Goal: Task Accomplishment & Management: Use online tool/utility

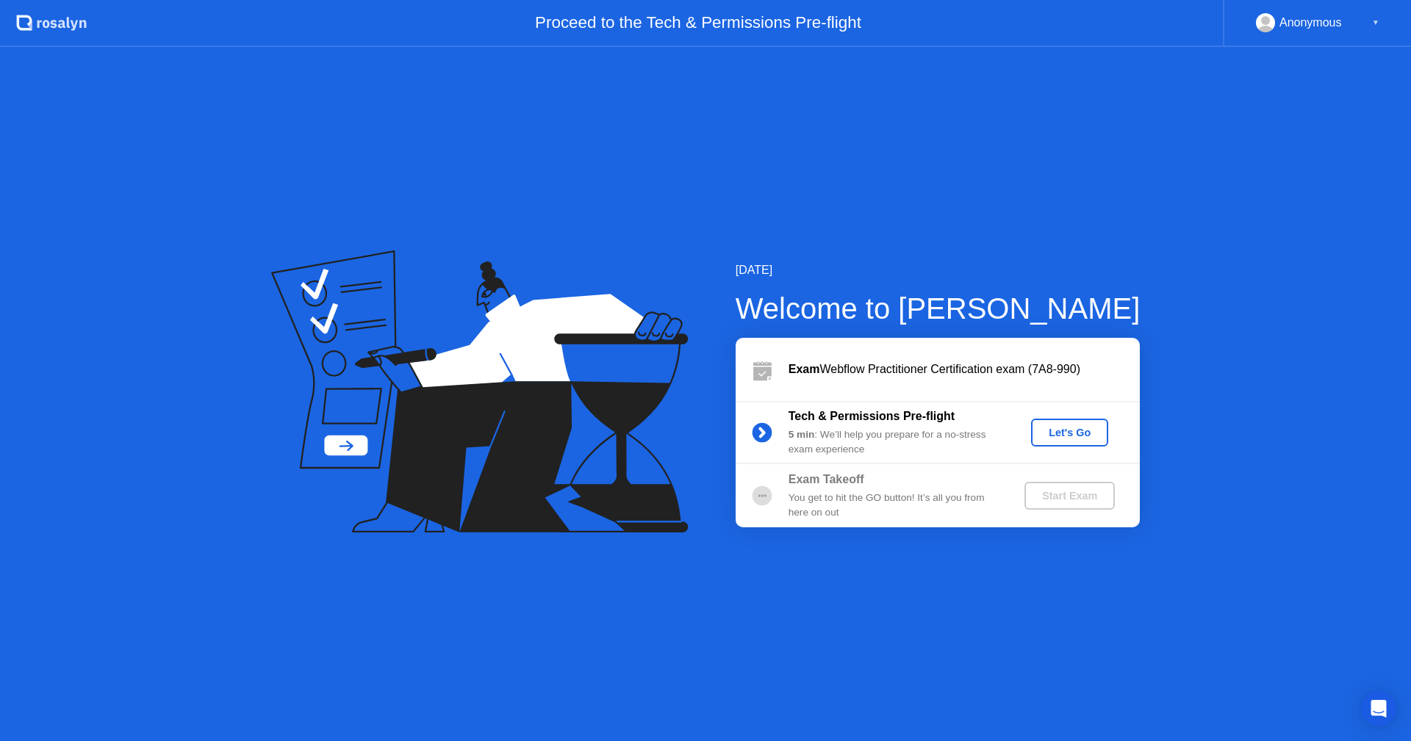
click at [1065, 428] on div "Let's Go" at bounding box center [1069, 433] width 65 height 12
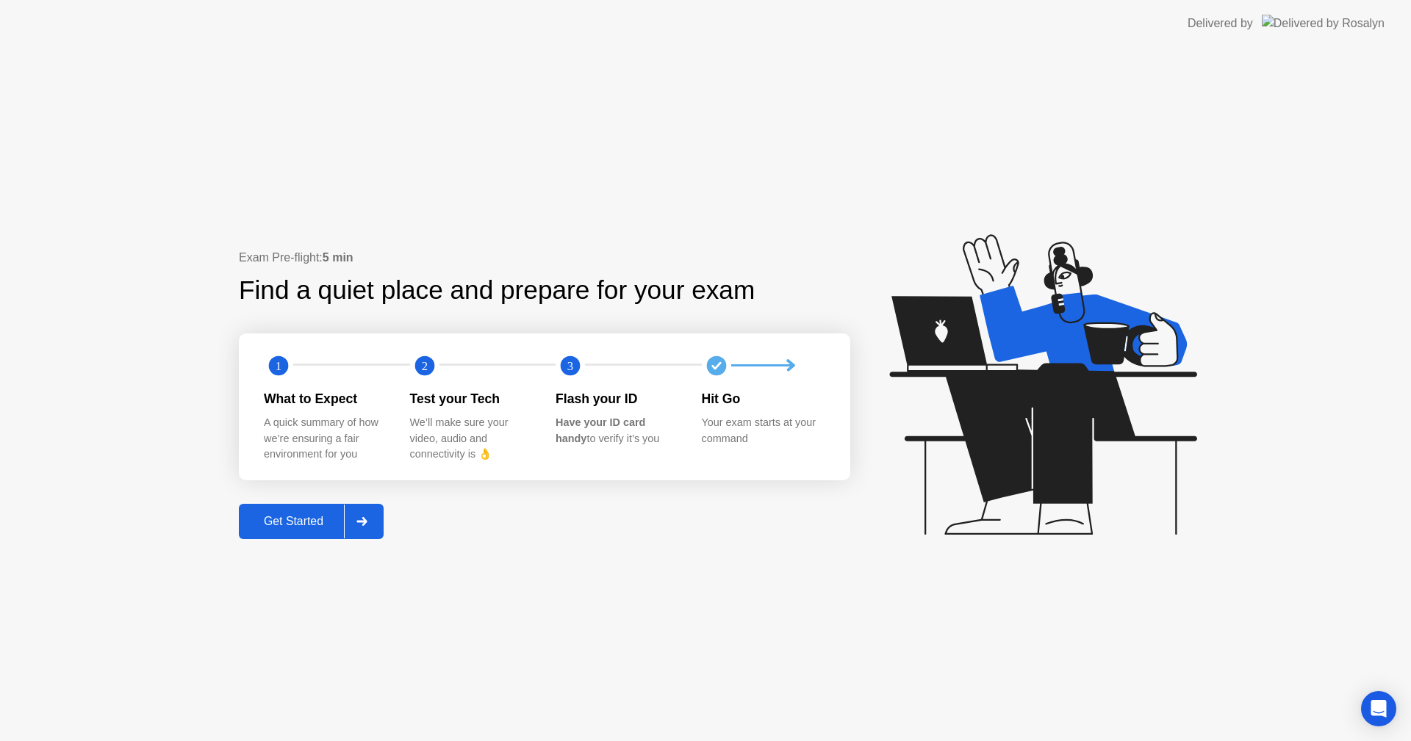
click at [328, 519] on div "Get Started" at bounding box center [293, 521] width 101 height 13
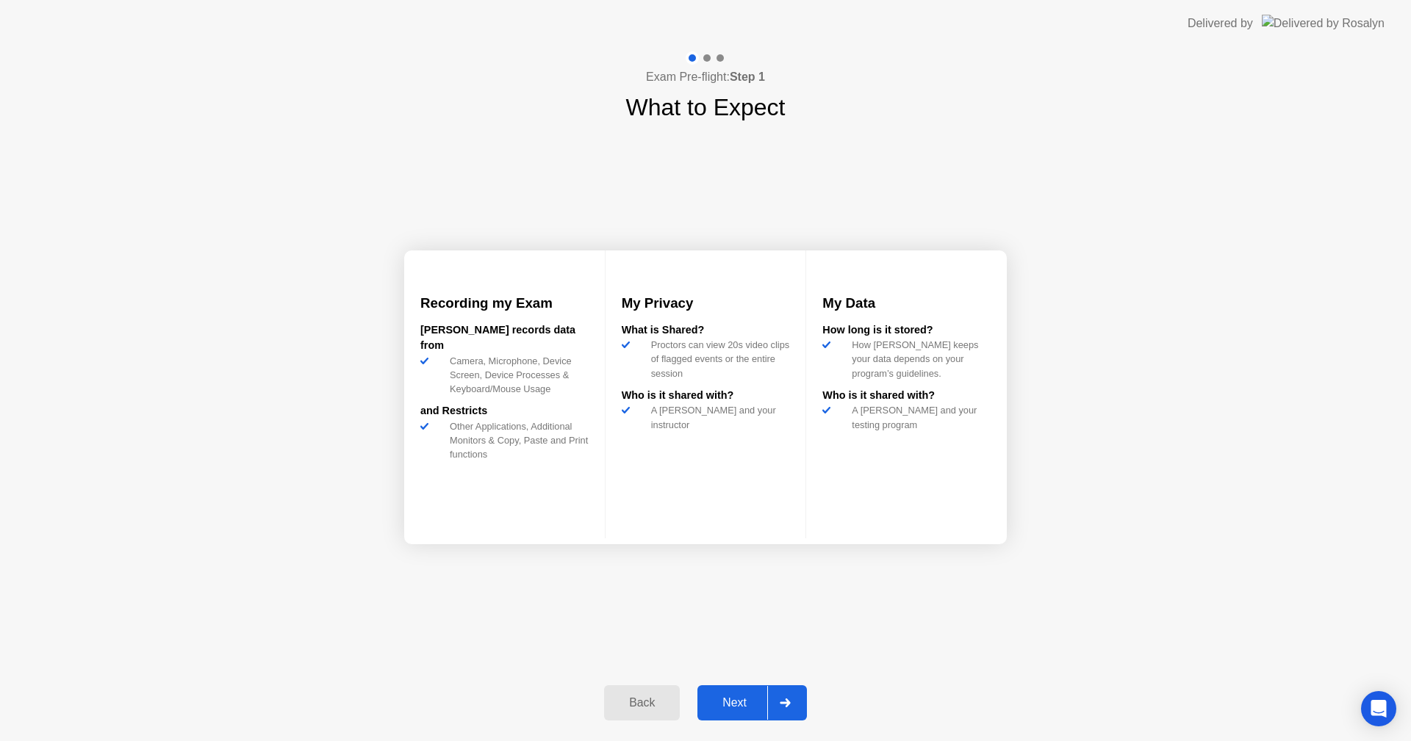
click at [732, 706] on div "Next" at bounding box center [734, 702] width 65 height 13
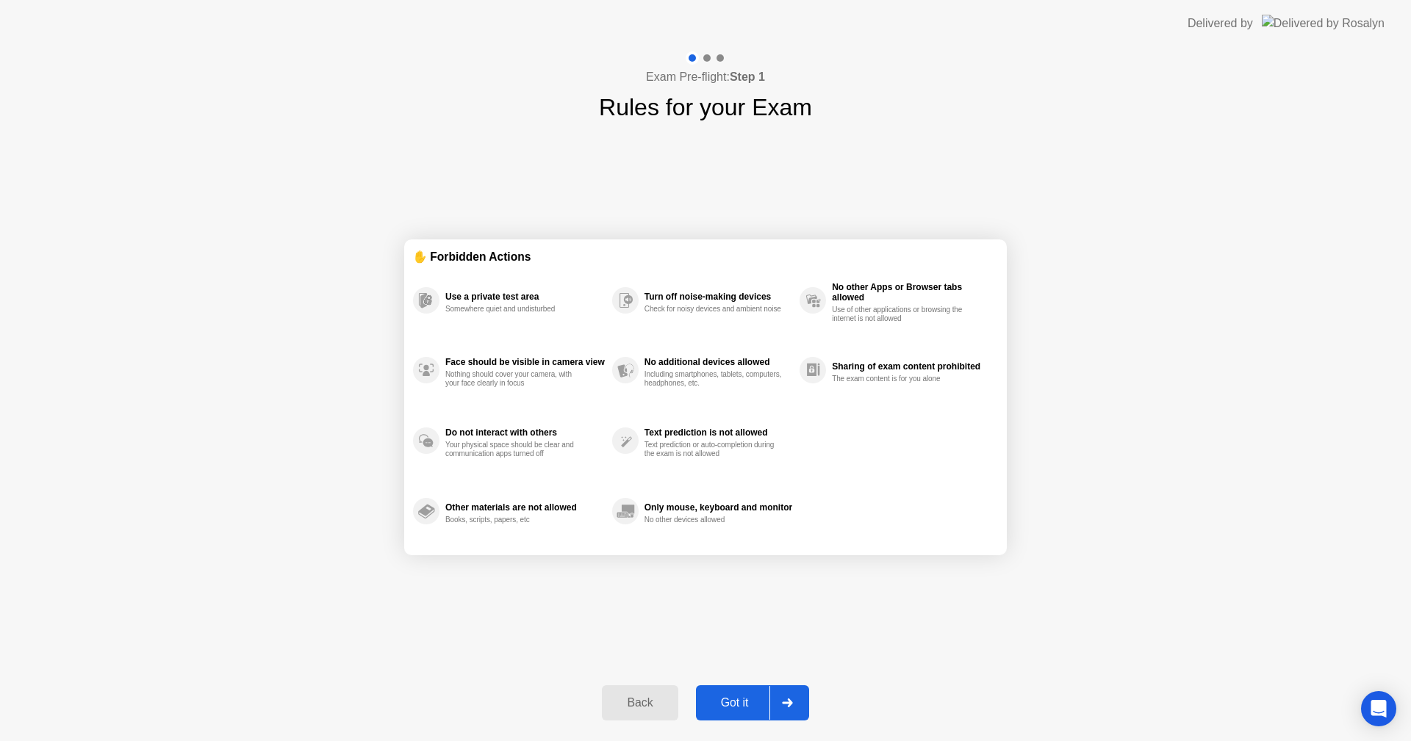
click at [742, 702] on div "Got it" at bounding box center [734, 702] width 69 height 13
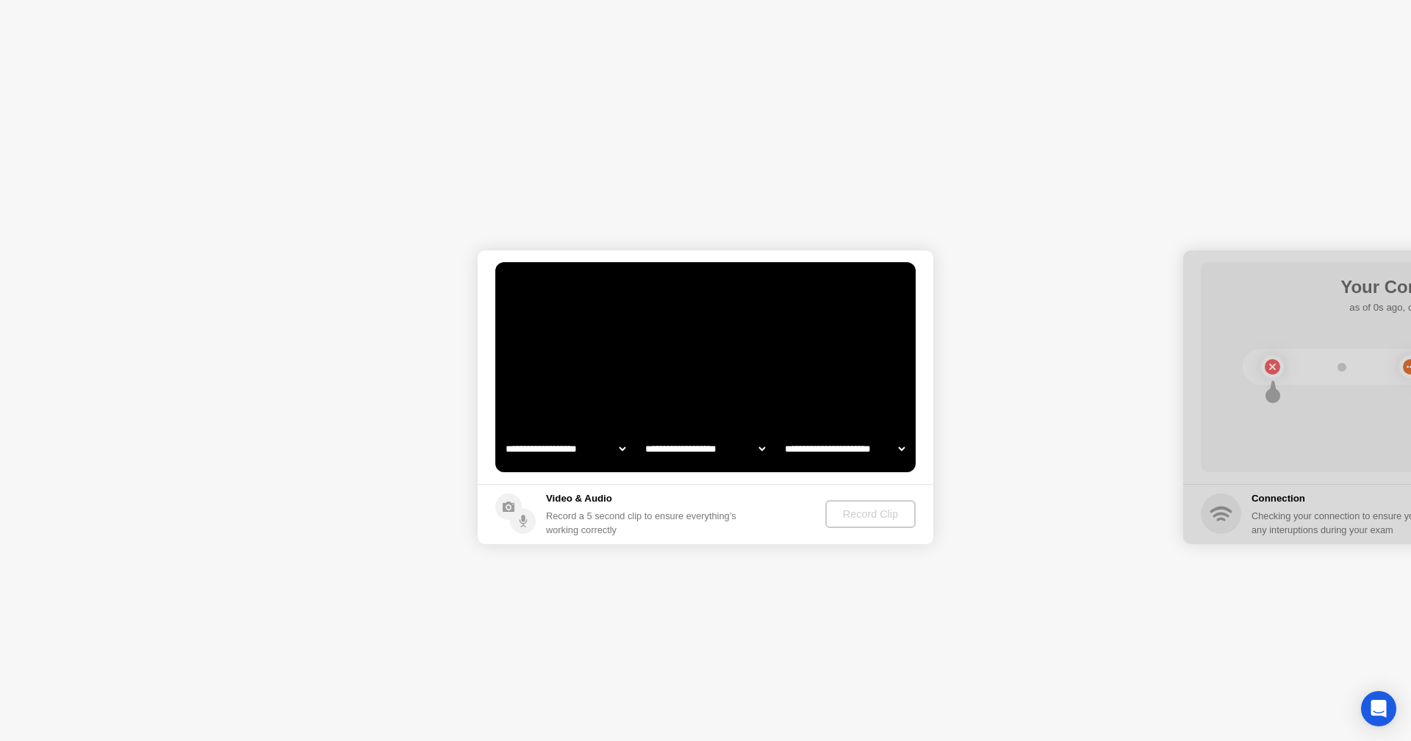
select select "**********"
select select "*******"
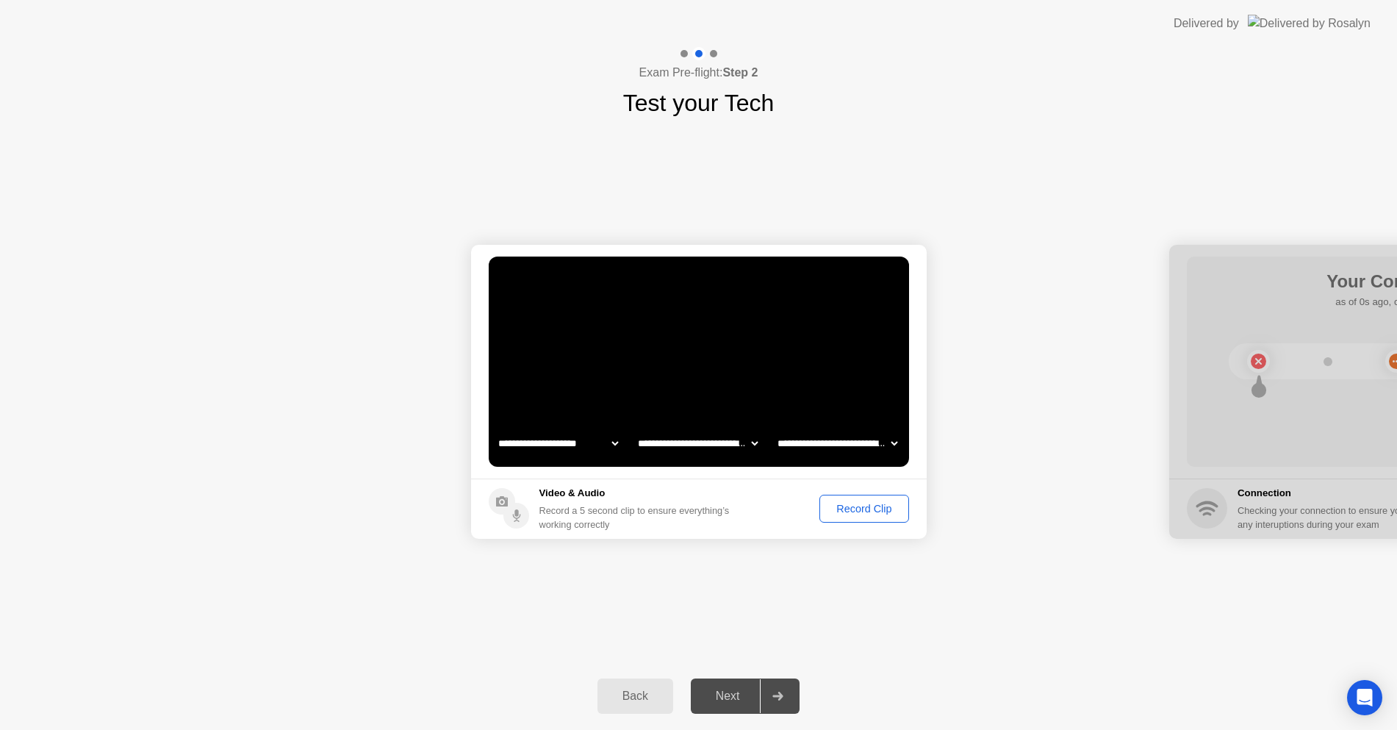
drag, startPoint x: 1145, startPoint y: 1, endPoint x: 1139, endPoint y: -34, distance: 35.6
click at [1139, 0] on html "**********" at bounding box center [698, 365] width 1397 height 730
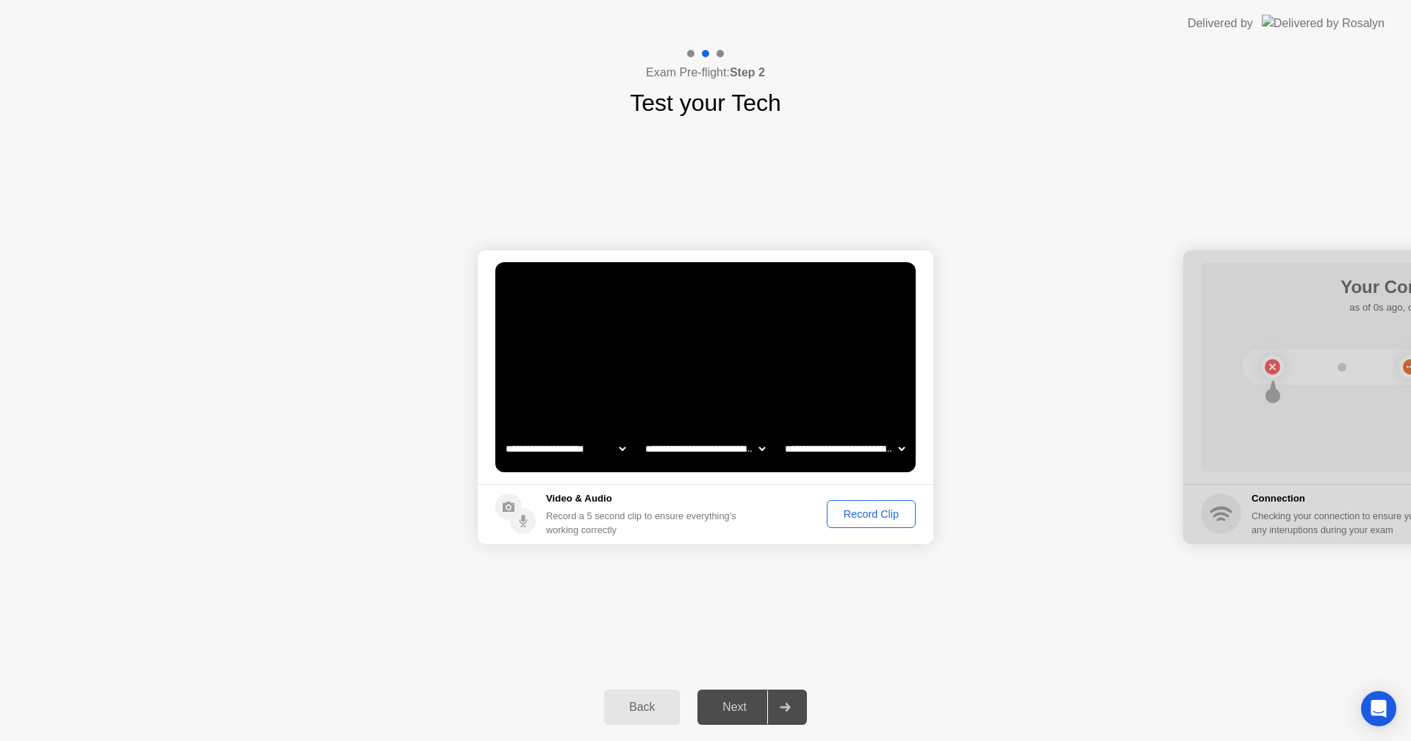
click at [620, 447] on select "**********" at bounding box center [566, 448] width 126 height 29
click at [699, 450] on select "**********" at bounding box center [705, 448] width 126 height 29
click at [642, 434] on select "**********" at bounding box center [705, 448] width 126 height 29
click at [829, 450] on select "**********" at bounding box center [845, 448] width 126 height 29
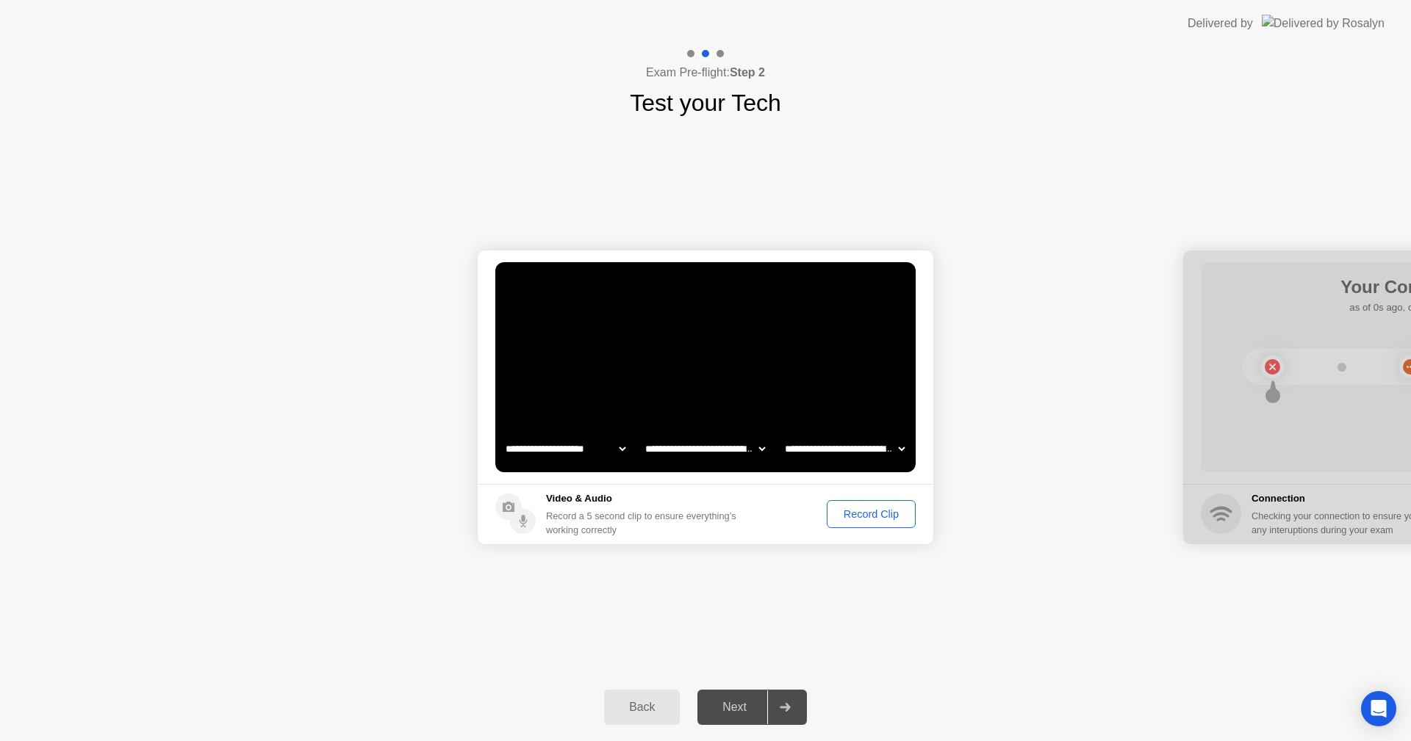
click at [782, 434] on select "**********" at bounding box center [845, 448] width 126 height 29
click at [876, 514] on div "Record Clip" at bounding box center [871, 514] width 79 height 12
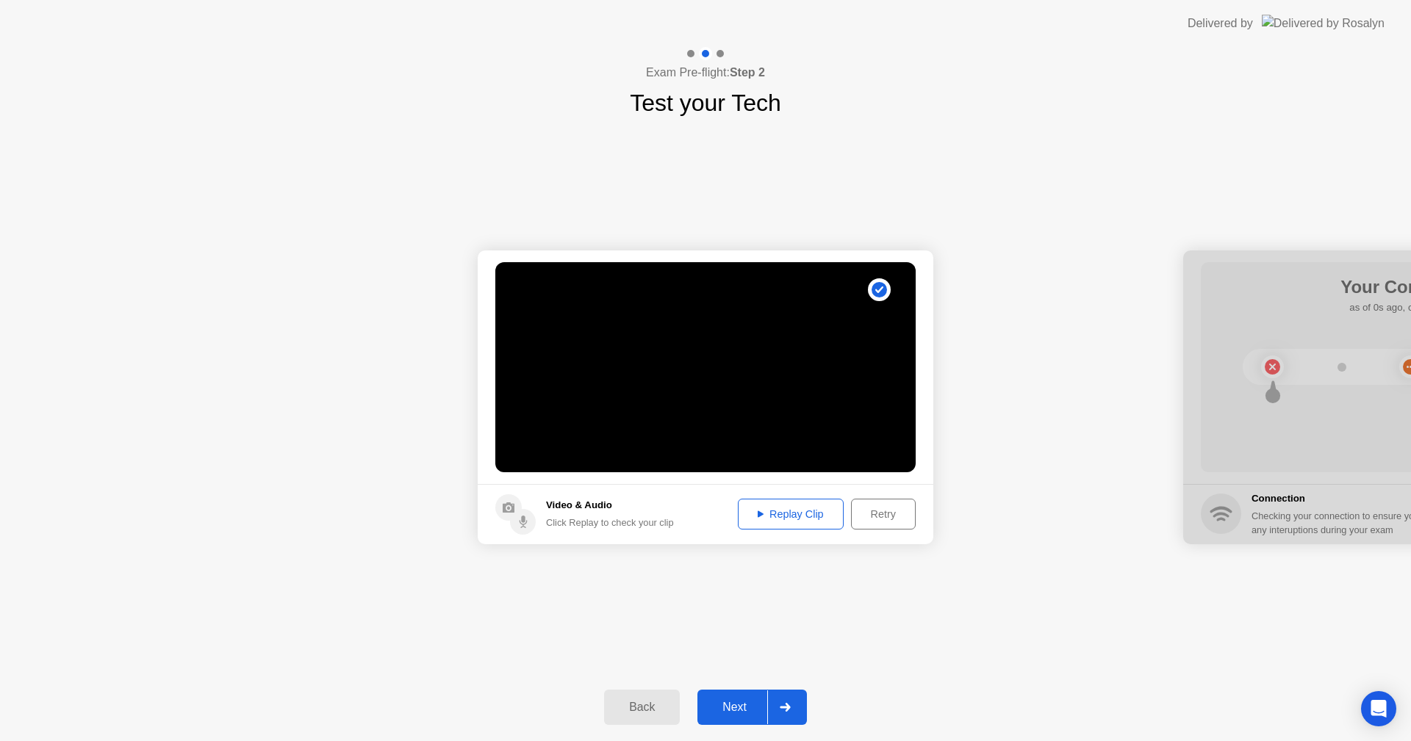
click at [799, 514] on div "Replay Clip" at bounding box center [791, 514] width 96 height 12
click at [742, 704] on div "Next" at bounding box center [734, 707] width 65 height 13
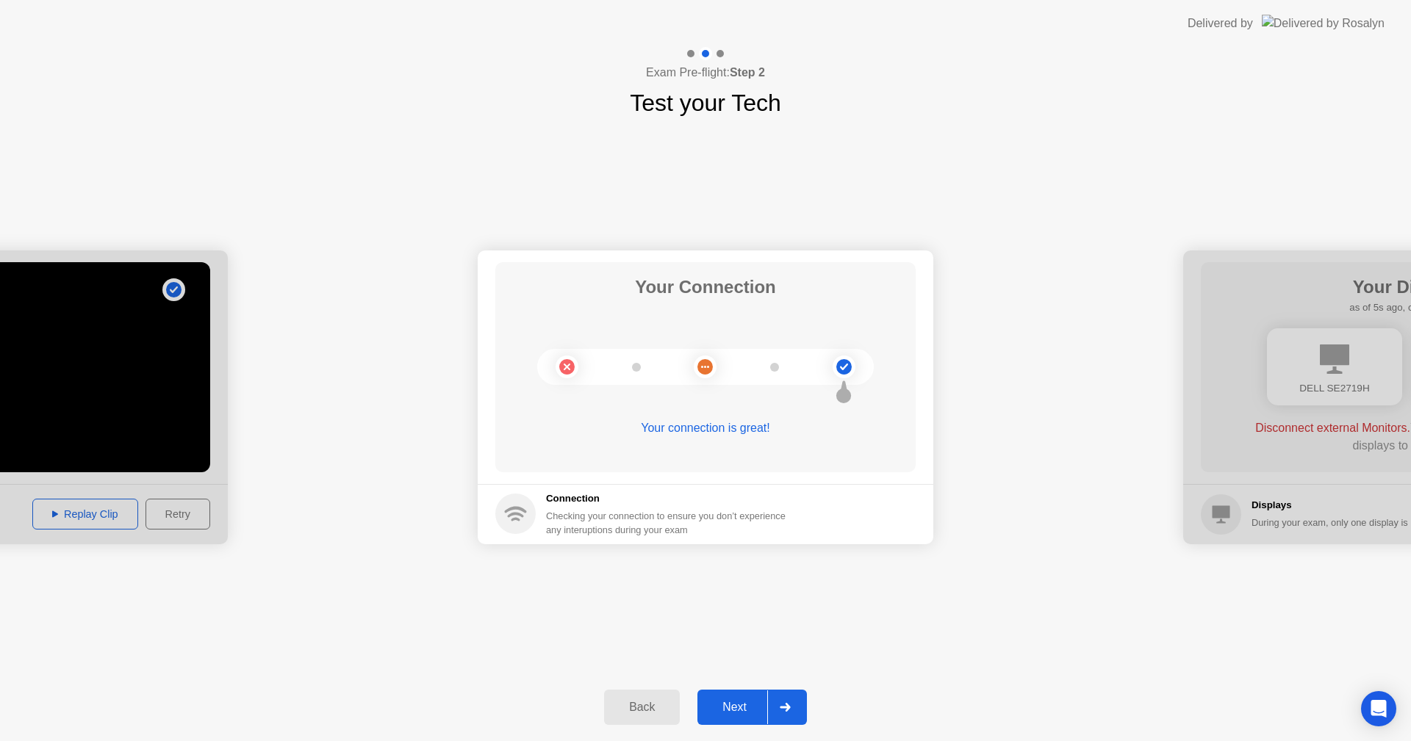
click at [752, 701] on div "Next" at bounding box center [734, 707] width 65 height 13
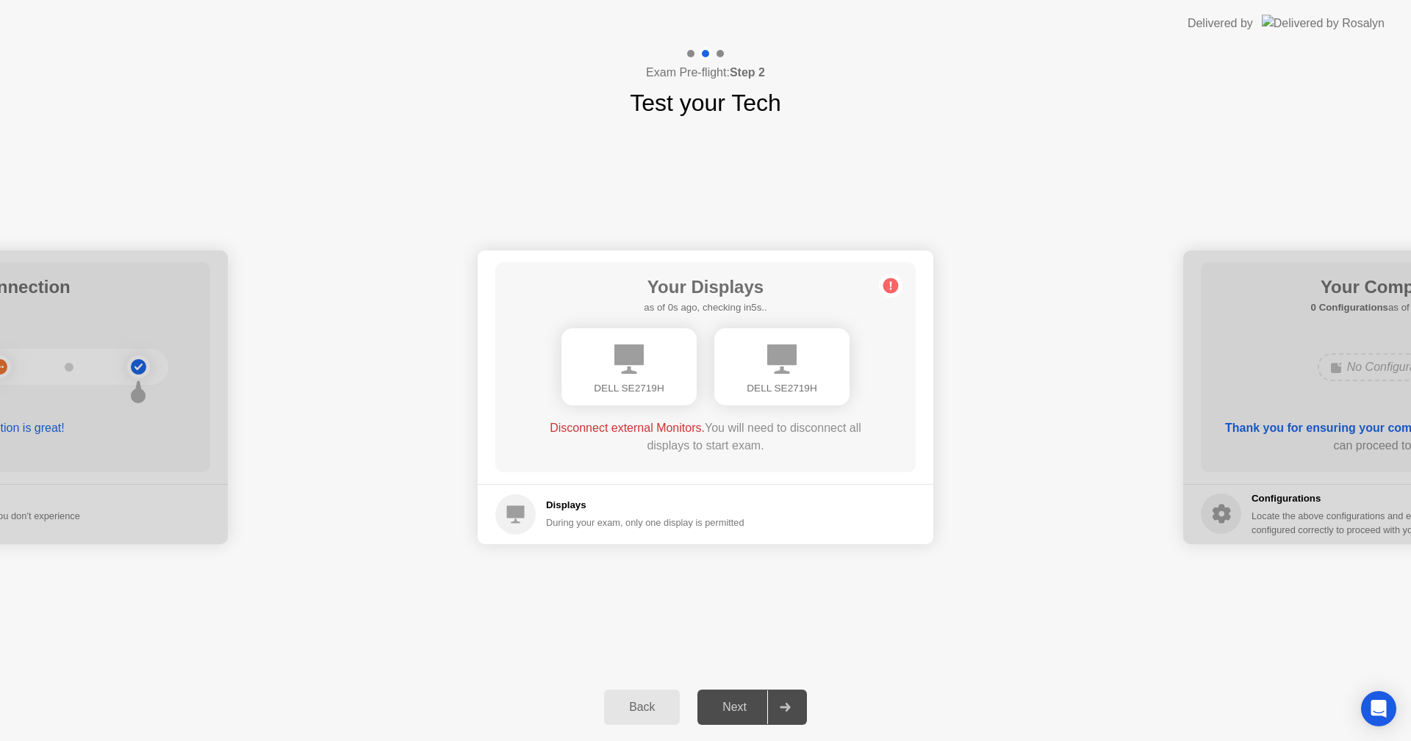
click at [898, 358] on div "Your Displays as of 0s ago, checking in5s.. DELL SE2719H DELL SE2719H Disconnec…" at bounding box center [705, 367] width 420 height 210
click at [784, 355] on icon at bounding box center [781, 359] width 29 height 29
click at [611, 381] on div "DELL SE2719H" at bounding box center [629, 388] width 112 height 15
click at [646, 514] on div "Displays During your exam, only one display is permitted" at bounding box center [645, 514] width 198 height 32
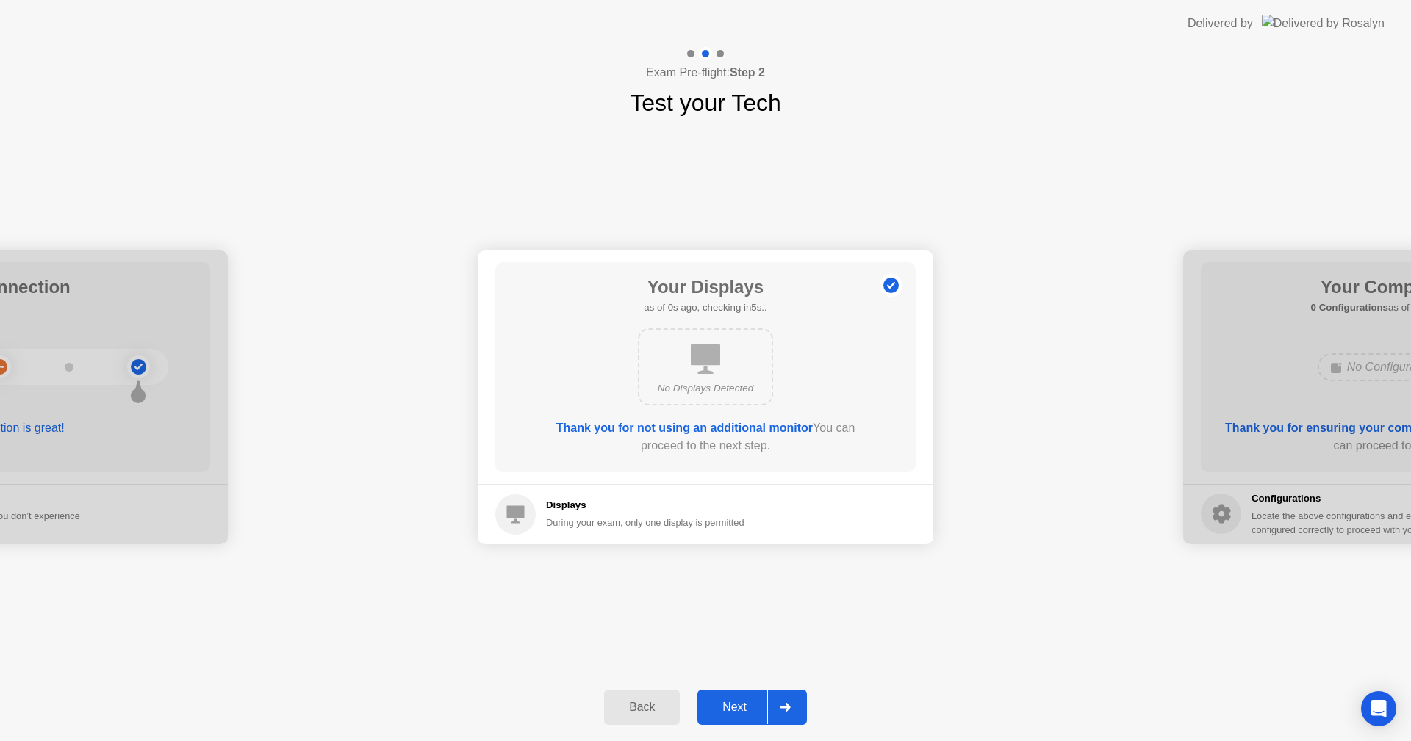
click at [804, 291] on div "Your Displays as of 0s ago, checking in5s.. No Displays Detected Thank you for …" at bounding box center [705, 367] width 420 height 210
click at [750, 702] on div "Next" at bounding box center [734, 707] width 65 height 13
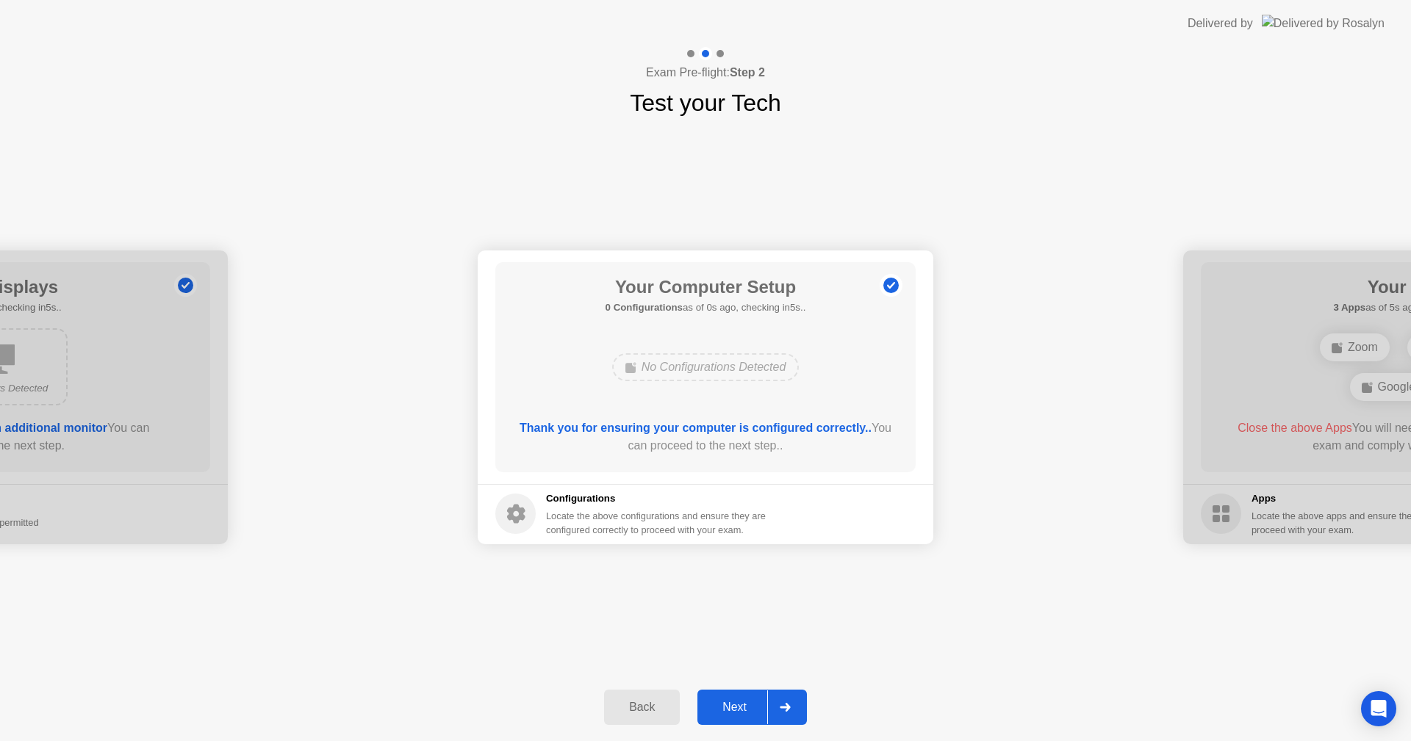
click at [923, 650] on div "**********" at bounding box center [705, 396] width 1411 height 553
click at [714, 701] on div "Next" at bounding box center [734, 707] width 65 height 13
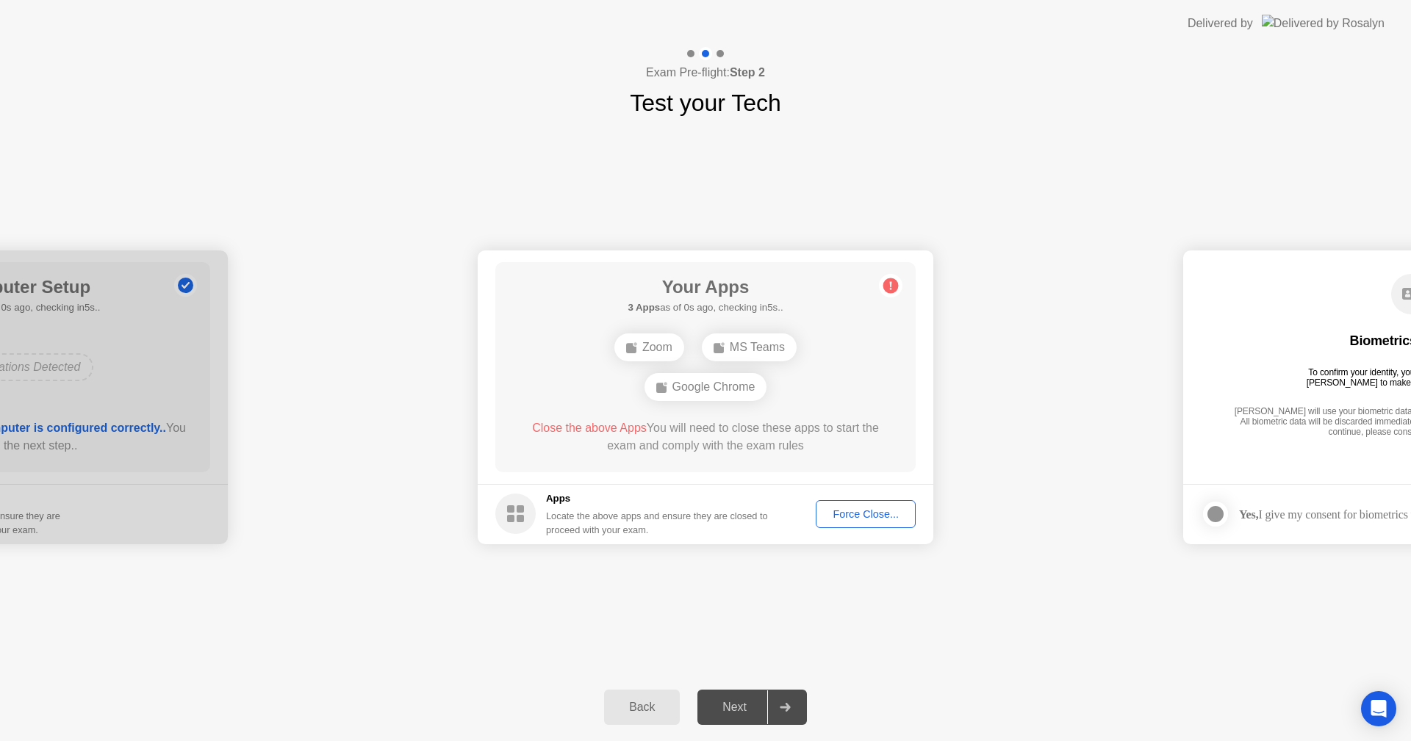
click at [732, 514] on div "Locate the above apps and ensure they are closed to proceed with your exam." at bounding box center [657, 523] width 223 height 28
click at [852, 366] on div "Zoom MS Teams Google Chrome" at bounding box center [705, 367] width 336 height 79
click at [843, 373] on div "Zoom MS Teams Google Chrome" at bounding box center [705, 367] width 336 height 79
click at [858, 519] on div "Force Close..." at bounding box center [866, 514] width 90 height 12
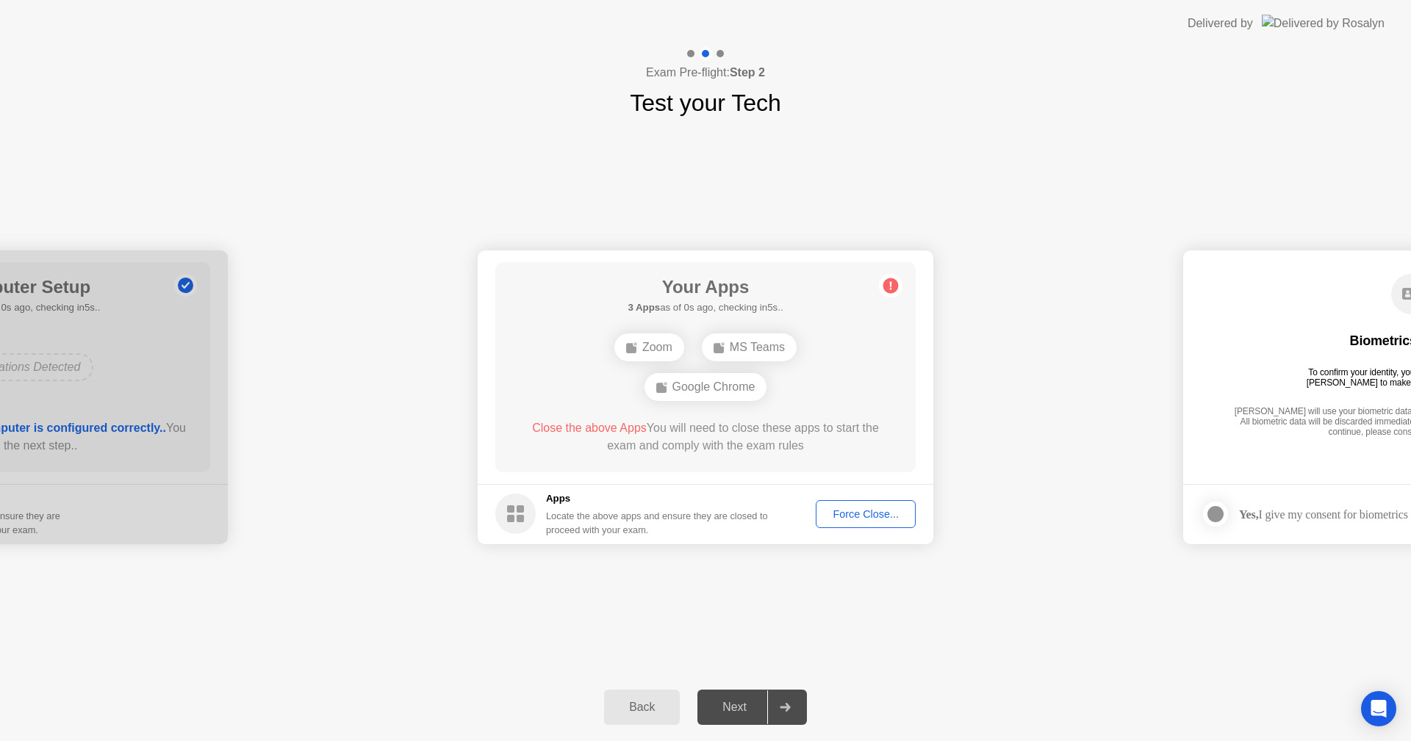
click at [840, 408] on div "Your Apps 3 Apps as of 0s ago, checking in5s.. Zoom MS Teams Google Chrome Clos…" at bounding box center [705, 367] width 420 height 210
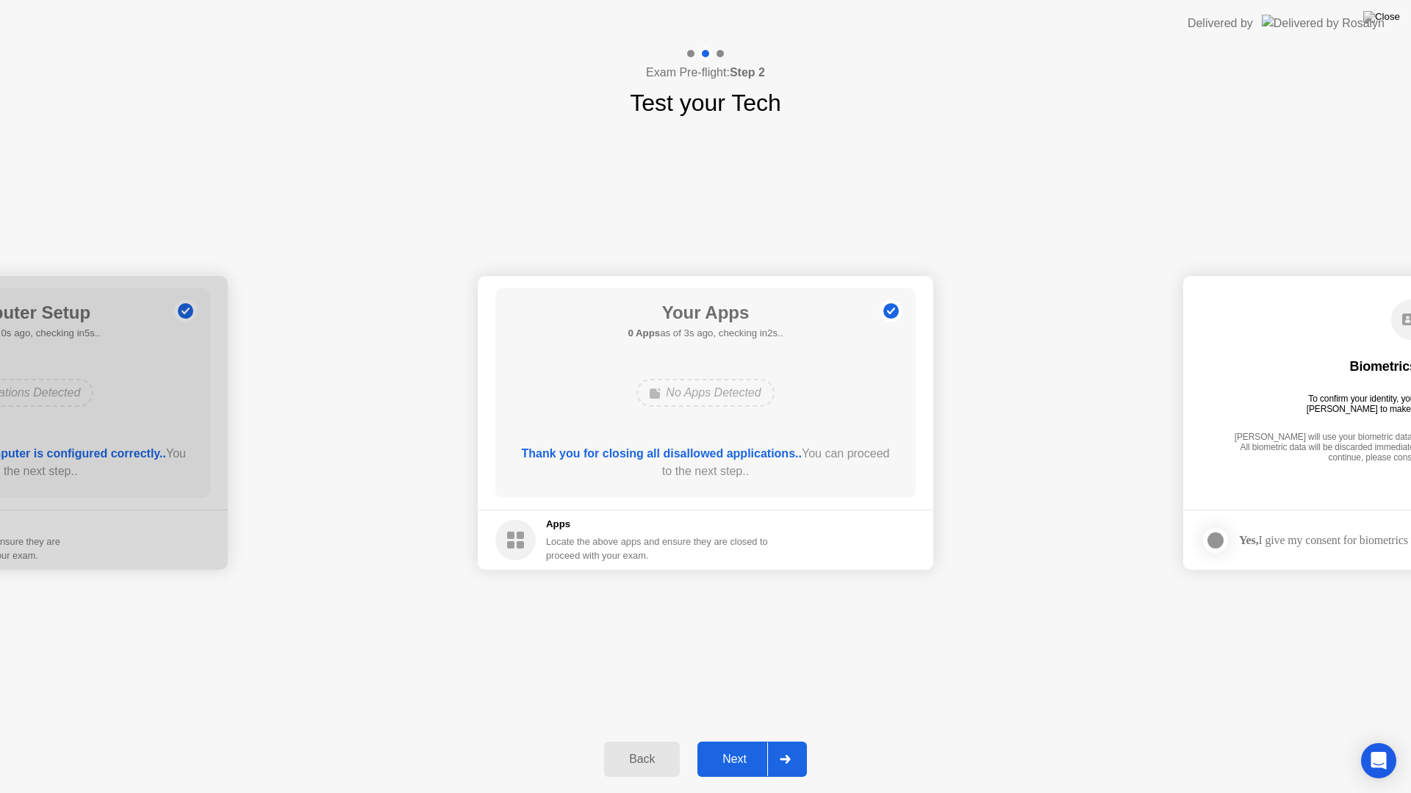
click at [730, 741] on div "Next" at bounding box center [734, 759] width 65 height 13
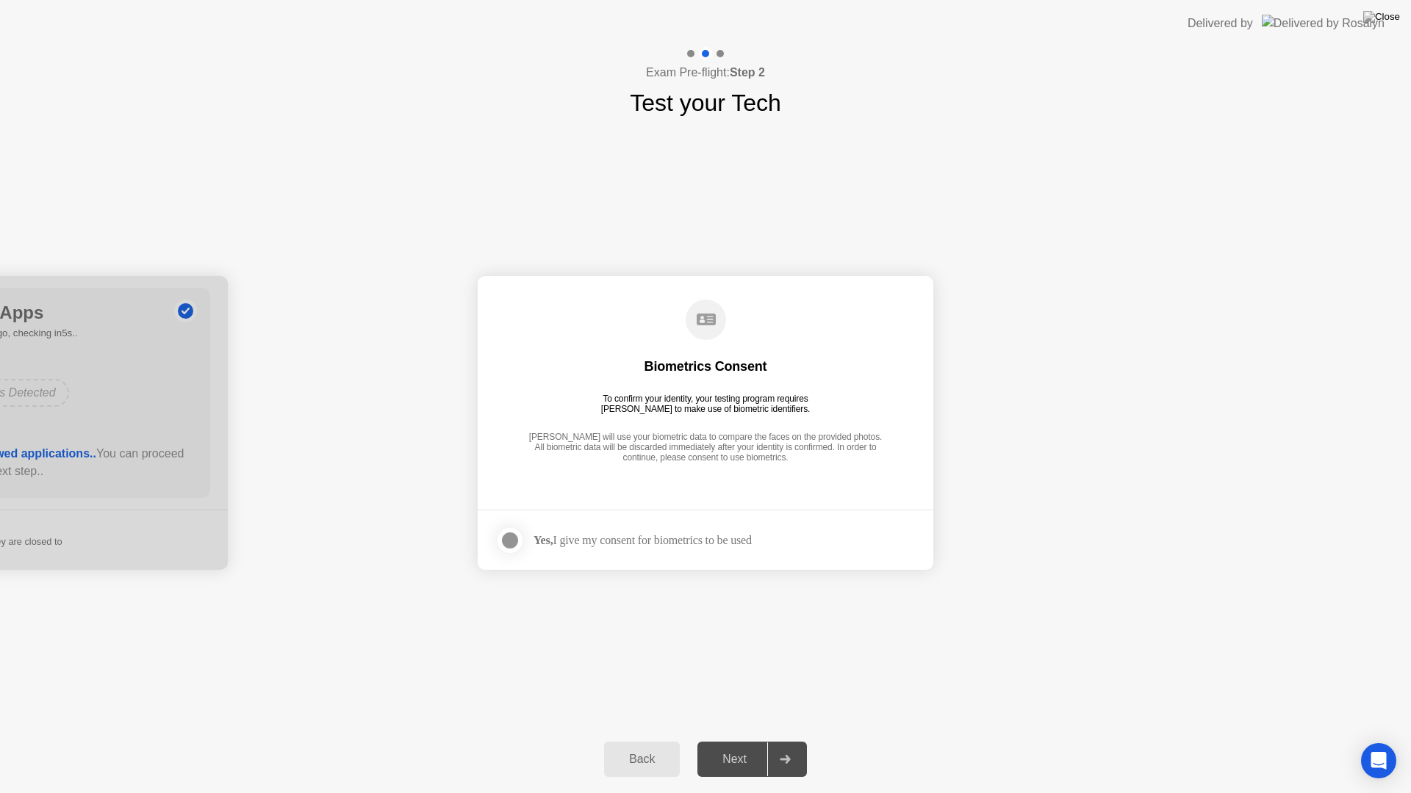
click at [513, 543] on div at bounding box center [510, 541] width 18 height 18
click at [749, 741] on div "Next" at bounding box center [734, 759] width 65 height 13
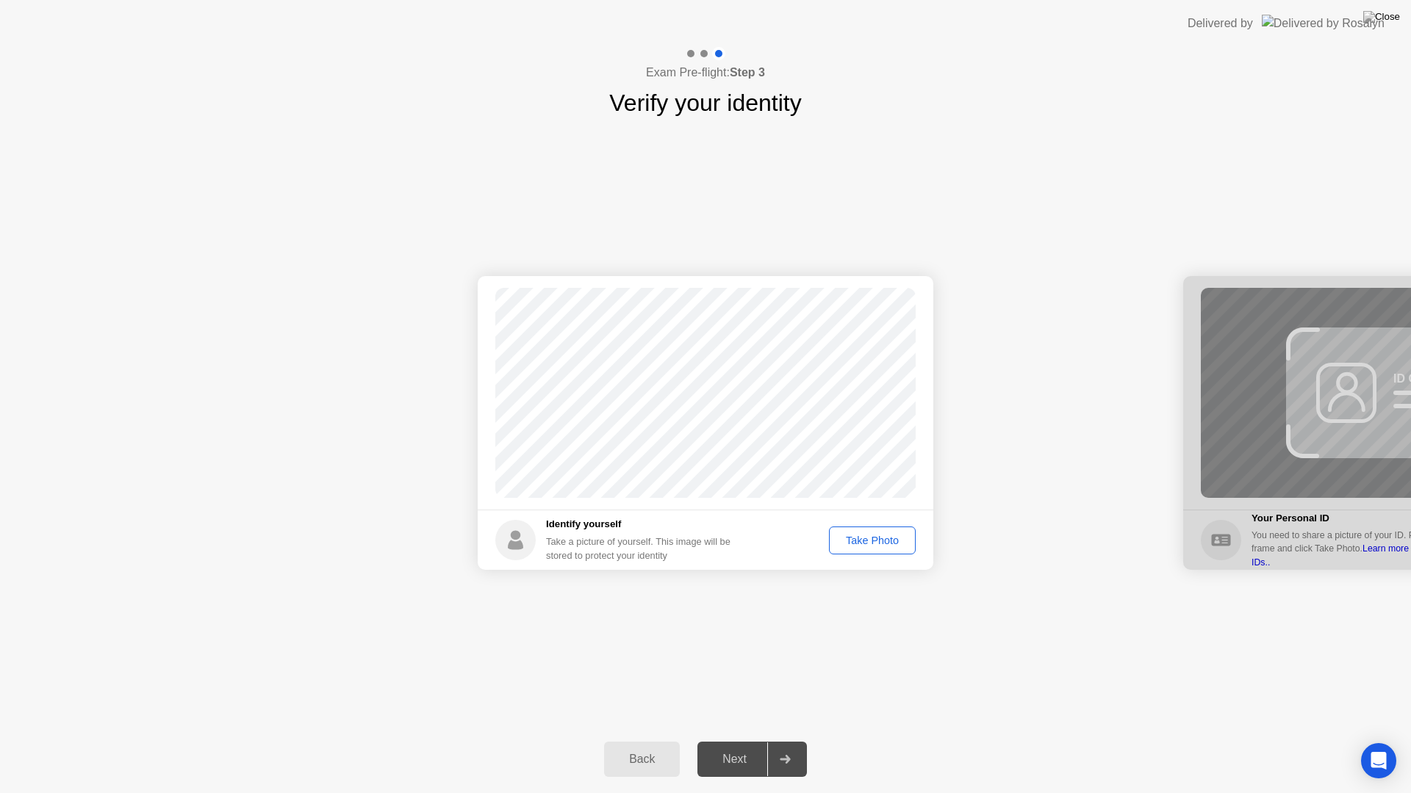
click at [874, 547] on div "Take Photo" at bounding box center [872, 541] width 76 height 12
click at [873, 543] on div "Retake" at bounding box center [881, 541] width 57 height 12
click at [873, 543] on div "Take Photo" at bounding box center [872, 541] width 76 height 12
click at [749, 741] on div "Next" at bounding box center [734, 759] width 65 height 13
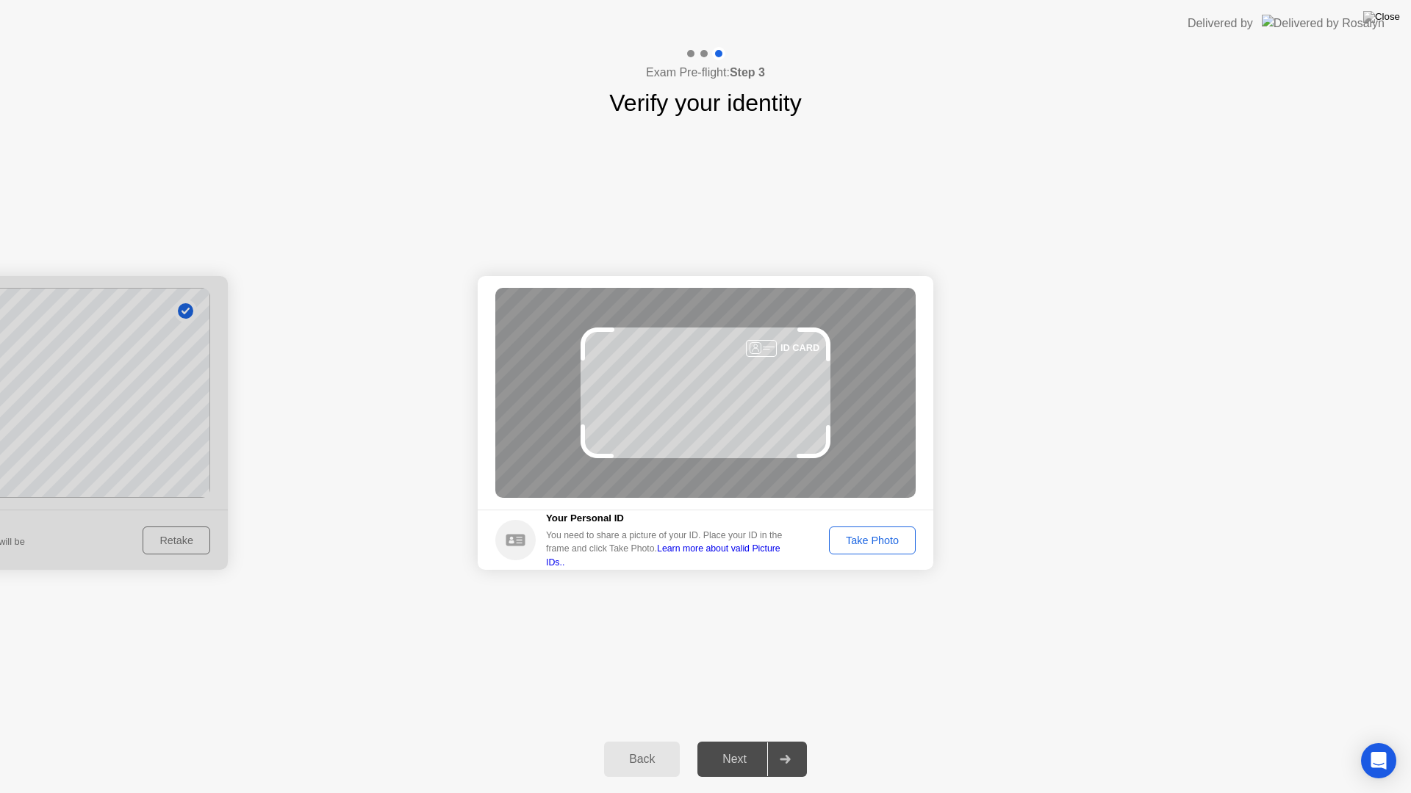
click at [876, 542] on div "Take Photo" at bounding box center [872, 541] width 76 height 12
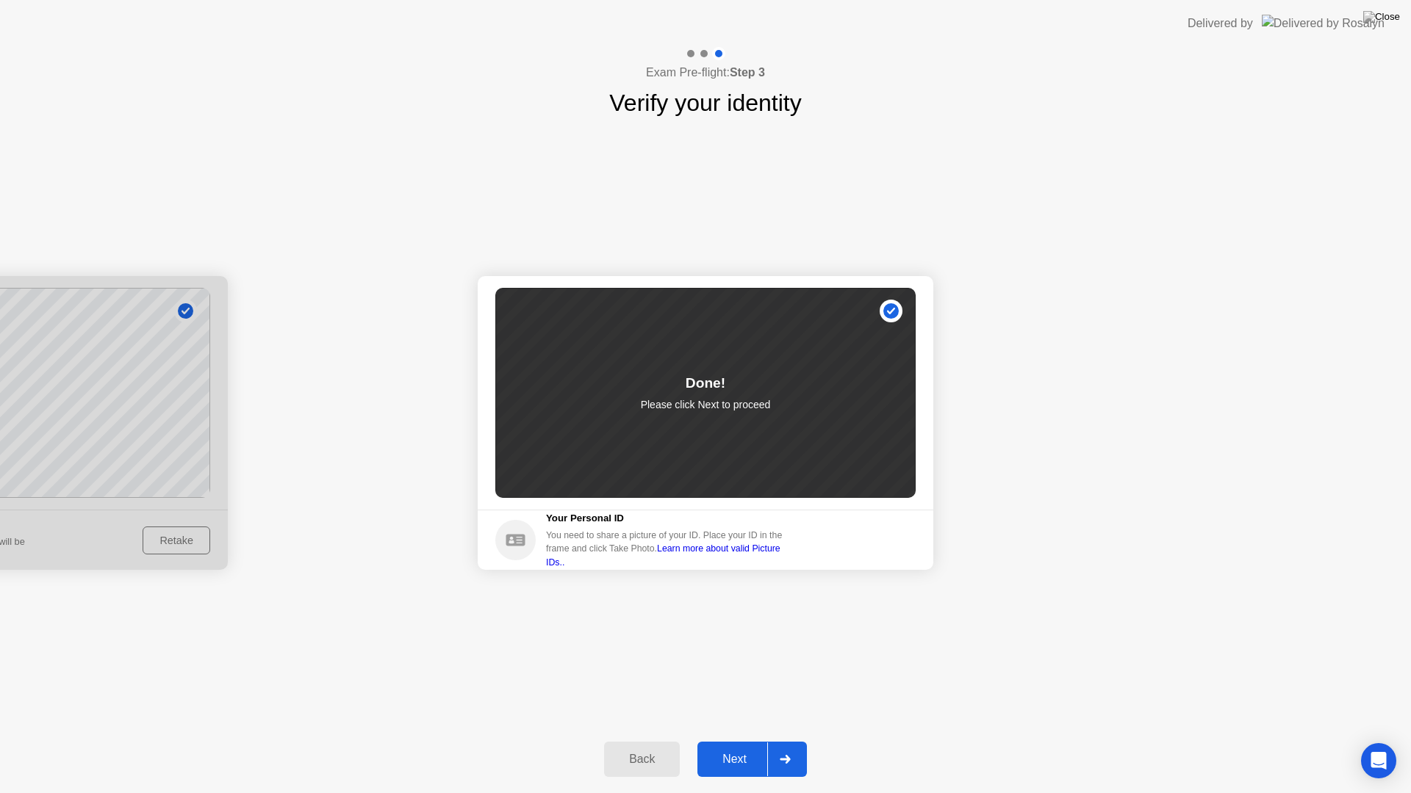
click at [756, 741] on div "Next" at bounding box center [734, 759] width 65 height 13
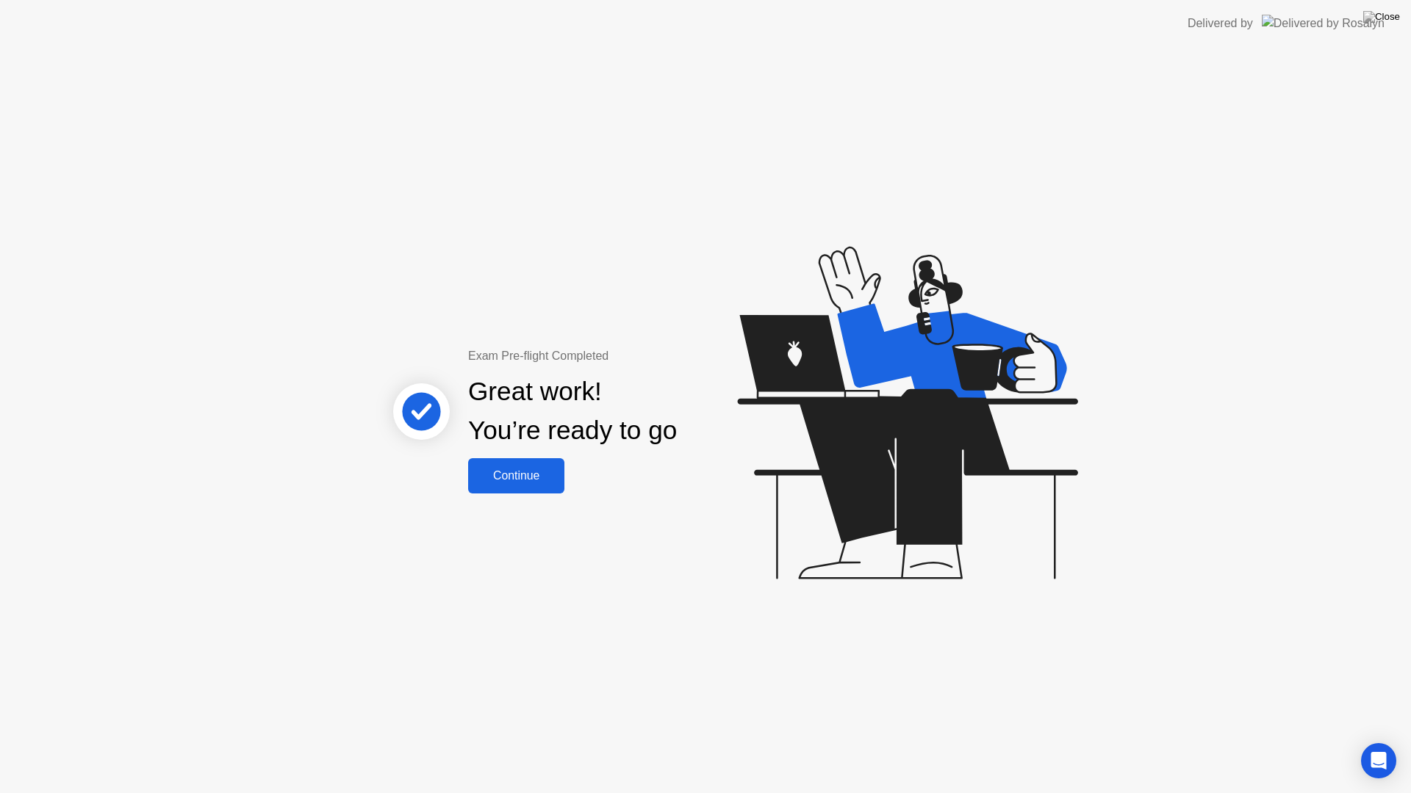
click at [517, 480] on div "Continue" at bounding box center [515, 475] width 87 height 13
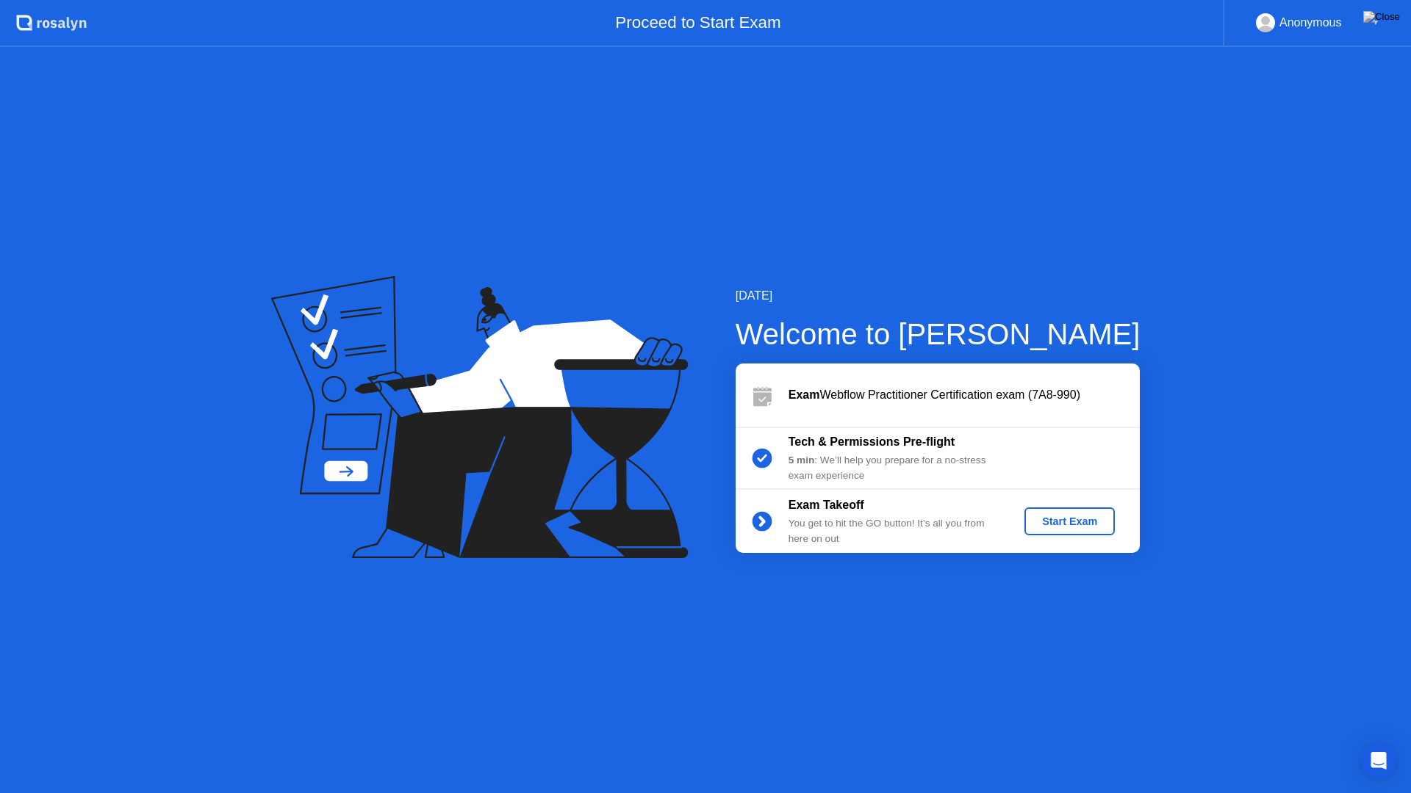
click at [1065, 525] on div "Start Exam" at bounding box center [1069, 522] width 79 height 12
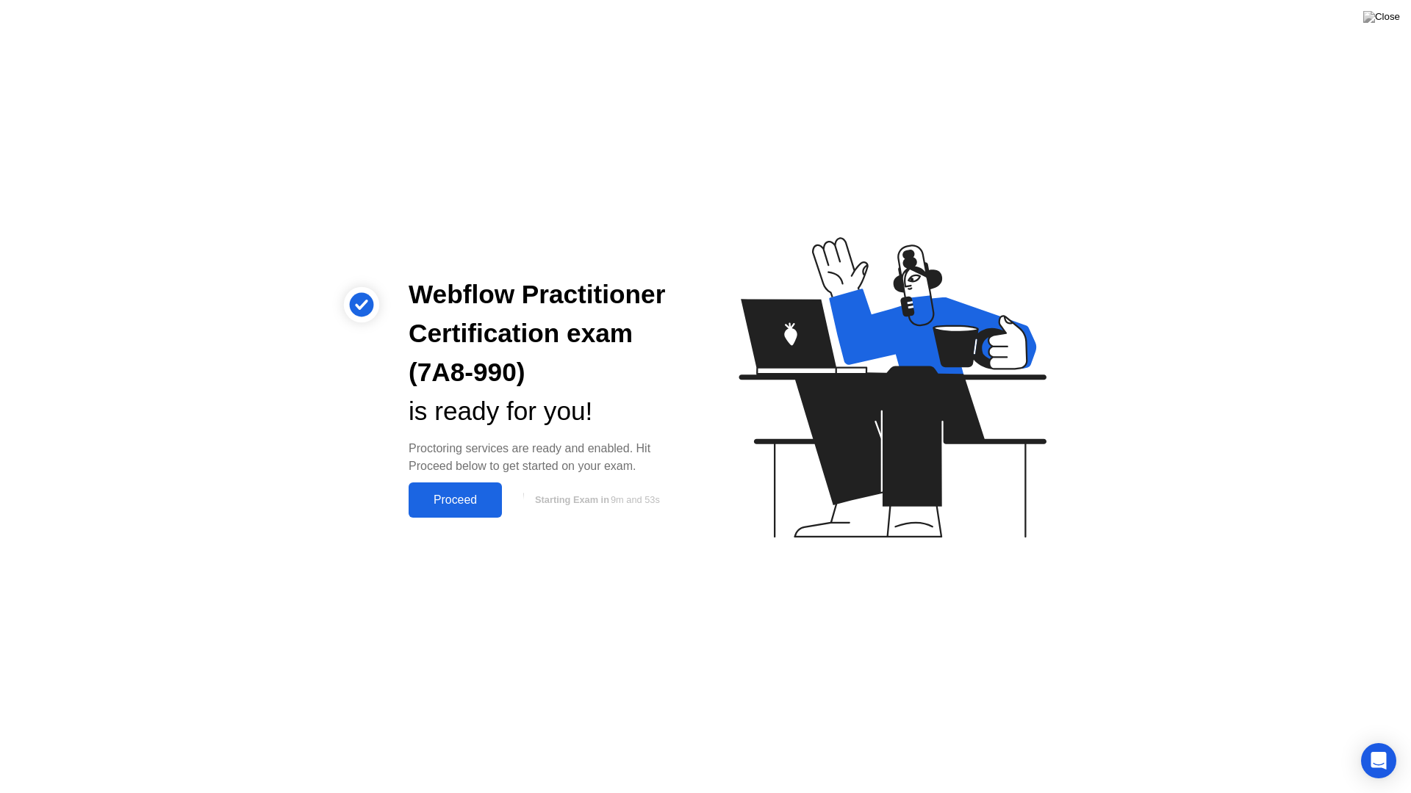
click at [485, 501] on div "Proceed" at bounding box center [455, 500] width 84 height 13
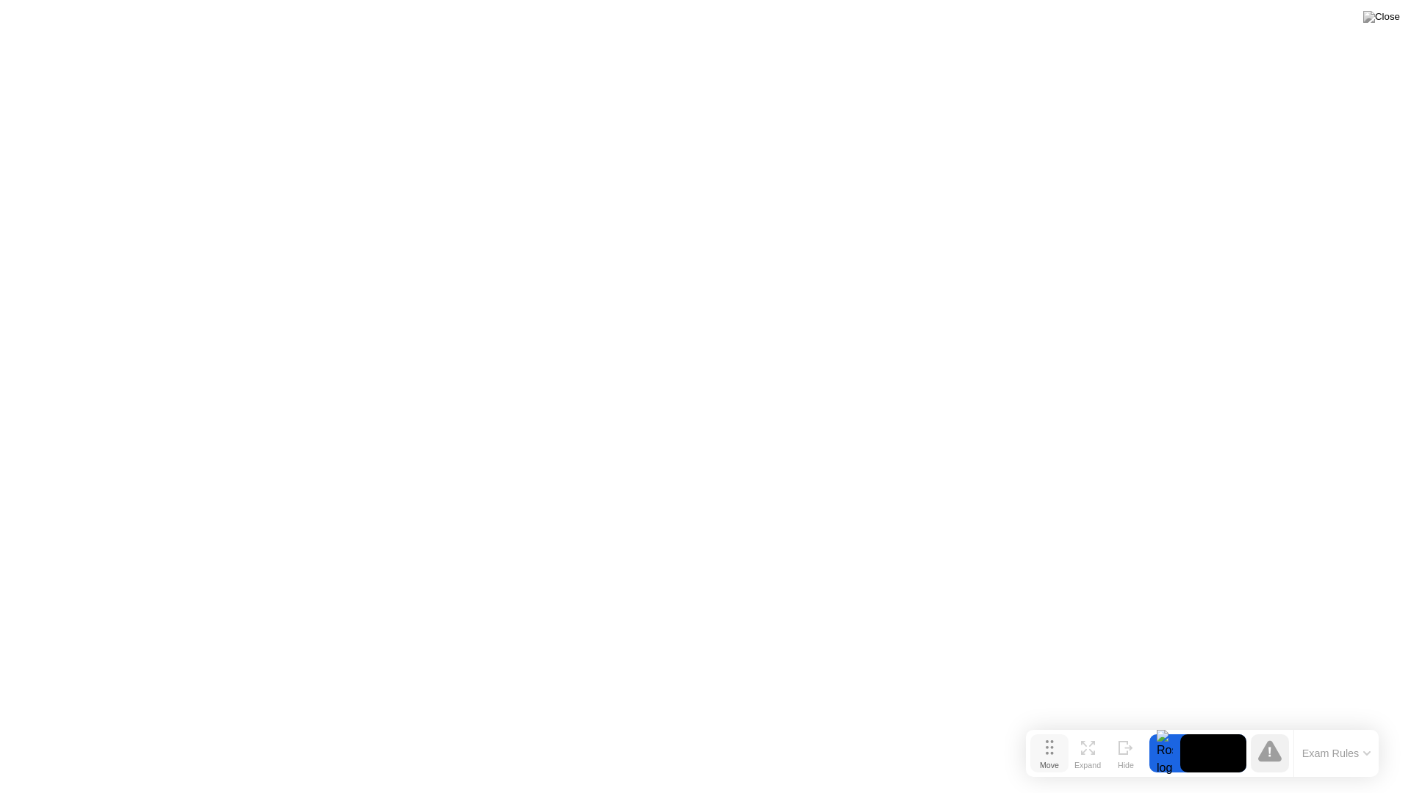
drag, startPoint x: 553, startPoint y: 766, endPoint x: 1054, endPoint y: 750, distance: 500.6
click at [1054, 741] on icon at bounding box center [1049, 748] width 8 height 15
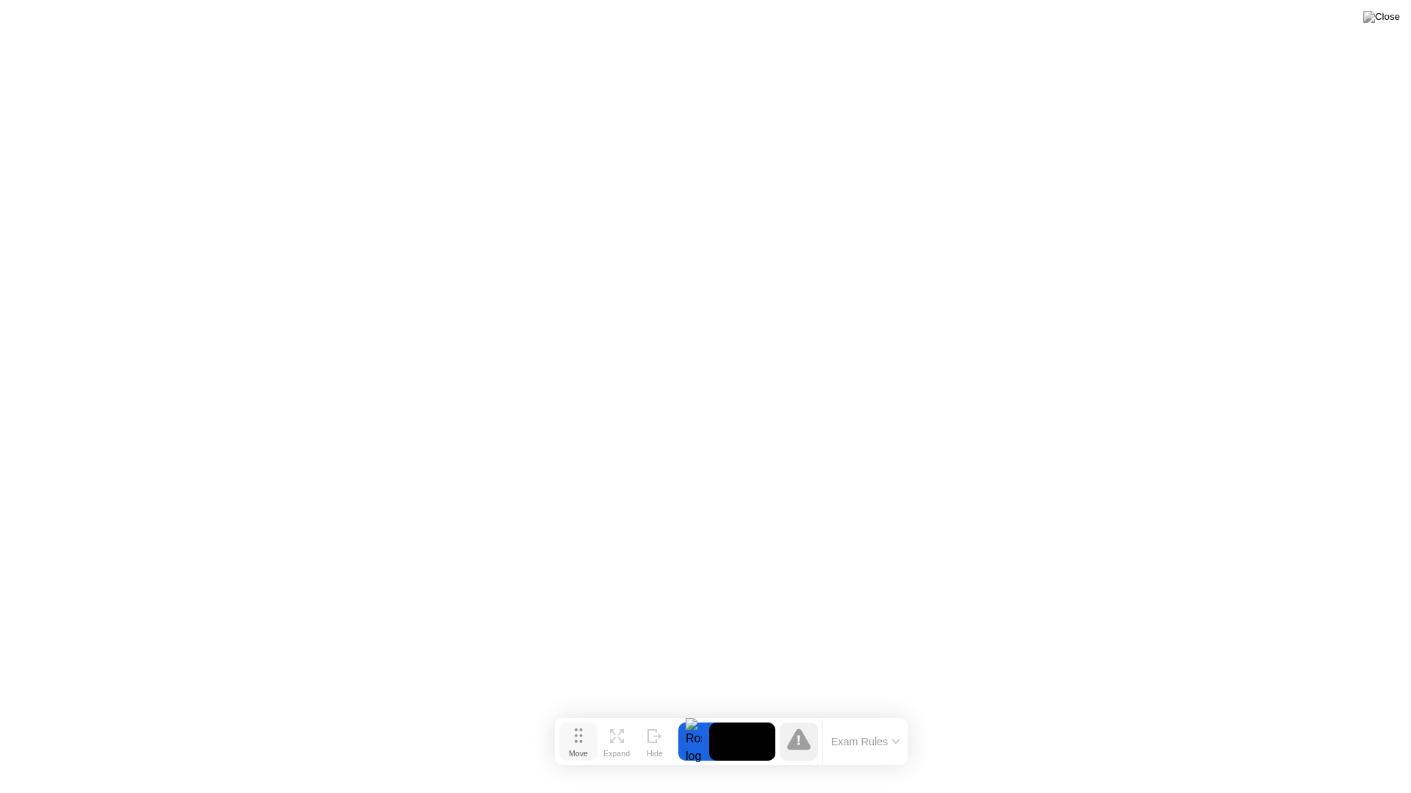
drag, startPoint x: 1045, startPoint y: 755, endPoint x: 571, endPoint y: 743, distance: 474.7
click at [571, 741] on div "Move" at bounding box center [578, 753] width 19 height 9
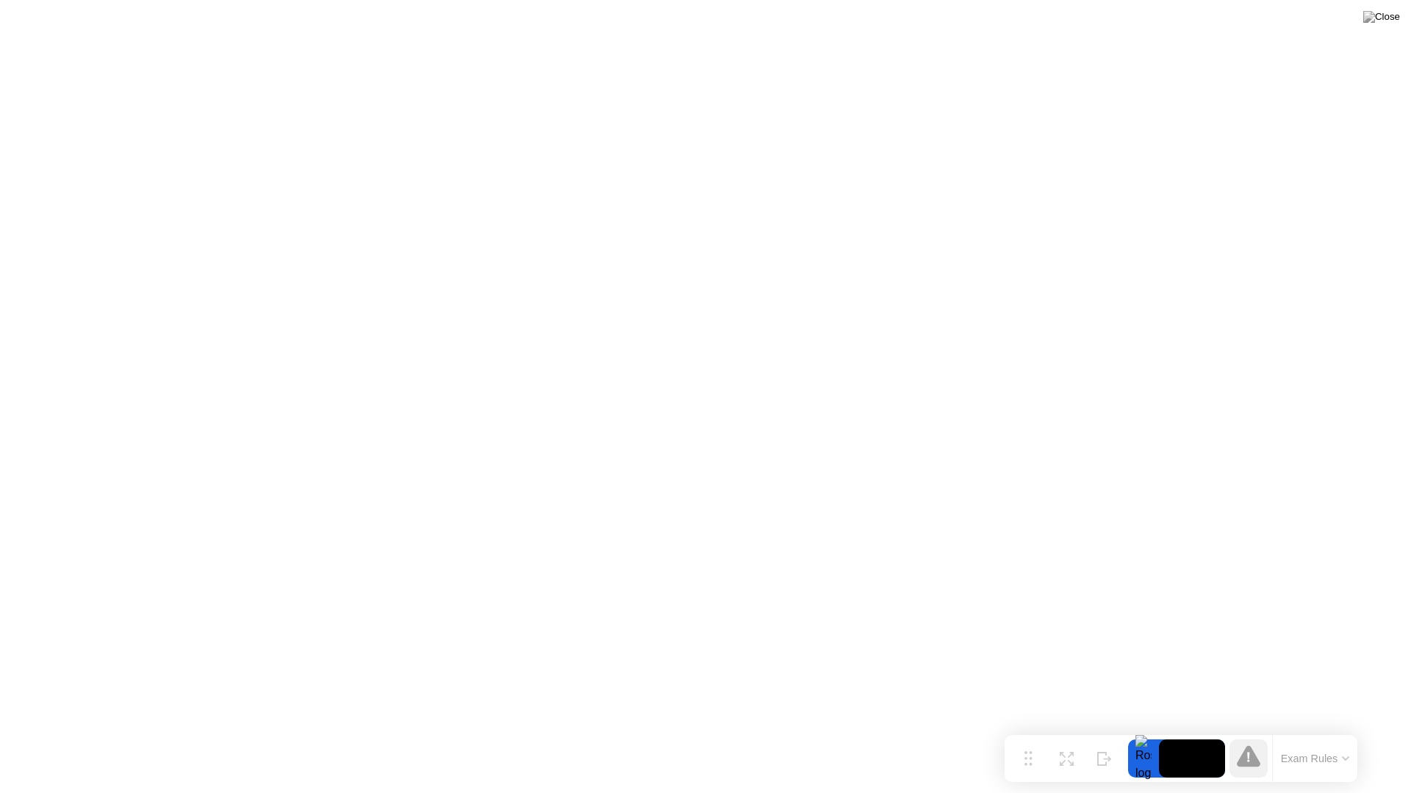
drag, startPoint x: 581, startPoint y: 749, endPoint x: 996, endPoint y: 760, distance: 415.2
click at [1031, 741] on div "Move" at bounding box center [1027, 770] width 19 height 9
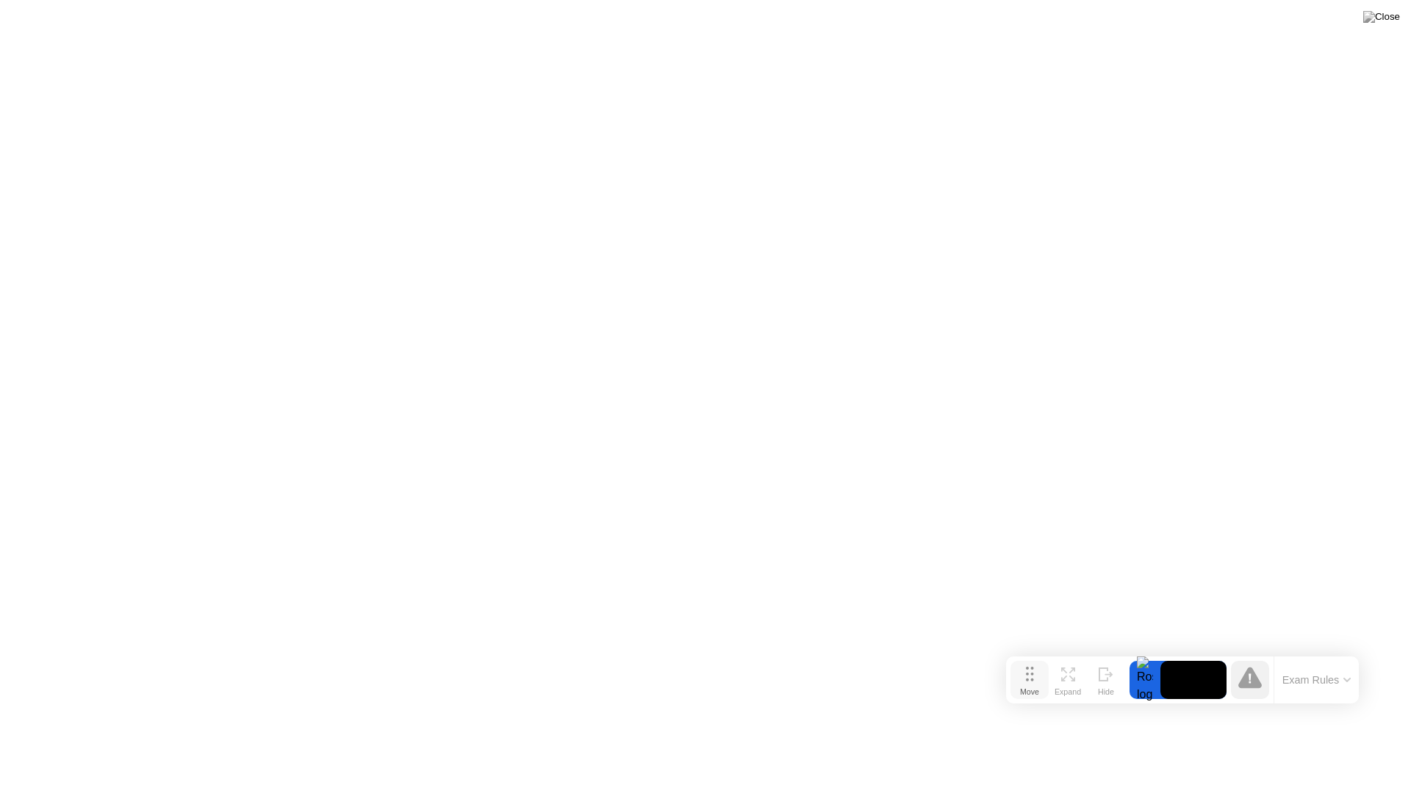
drag, startPoint x: 1019, startPoint y: 771, endPoint x: 1021, endPoint y: 694, distance: 76.4
click at [1021, 694] on div "Move" at bounding box center [1029, 692] width 19 height 9
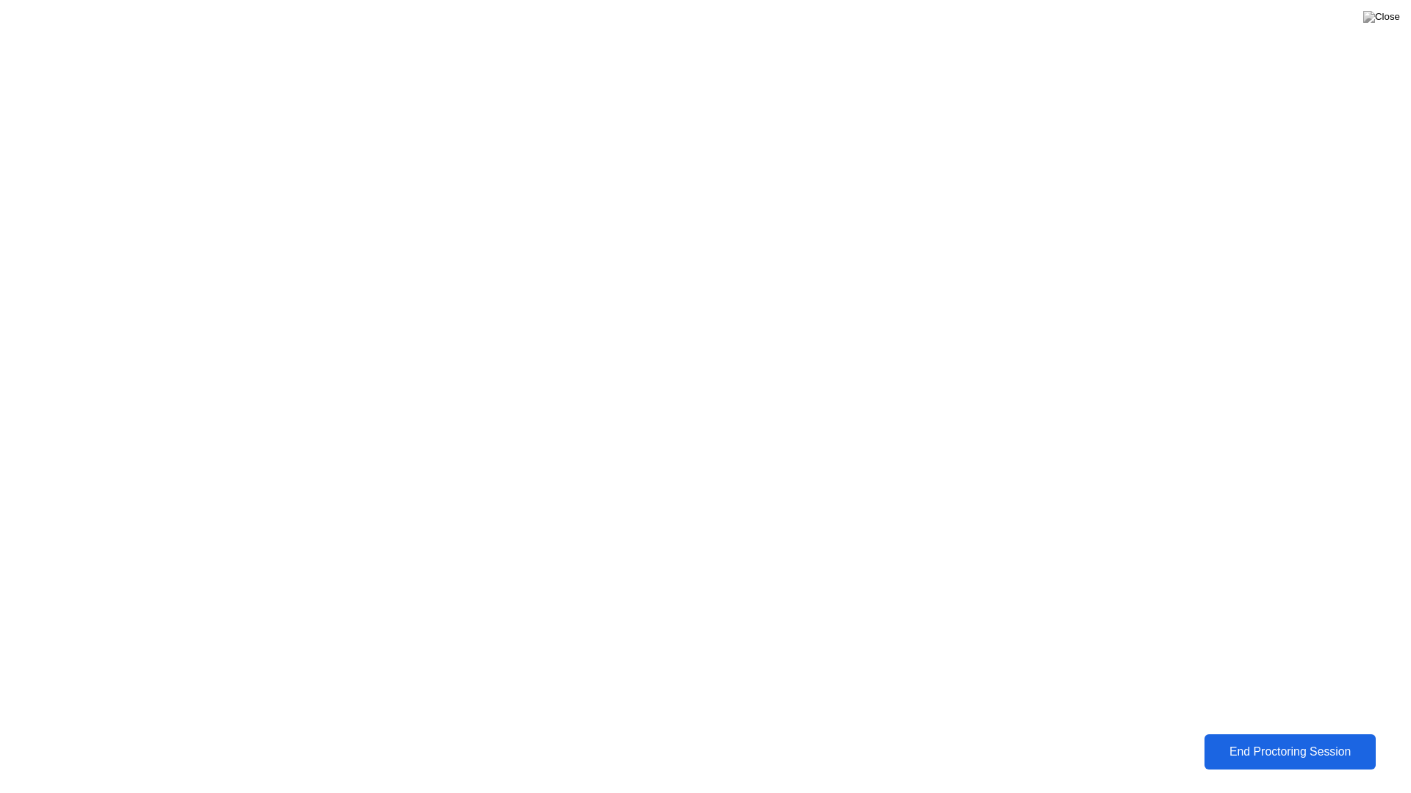
click at [1317, 741] on div "End Proctoring Session" at bounding box center [1290, 752] width 163 height 13
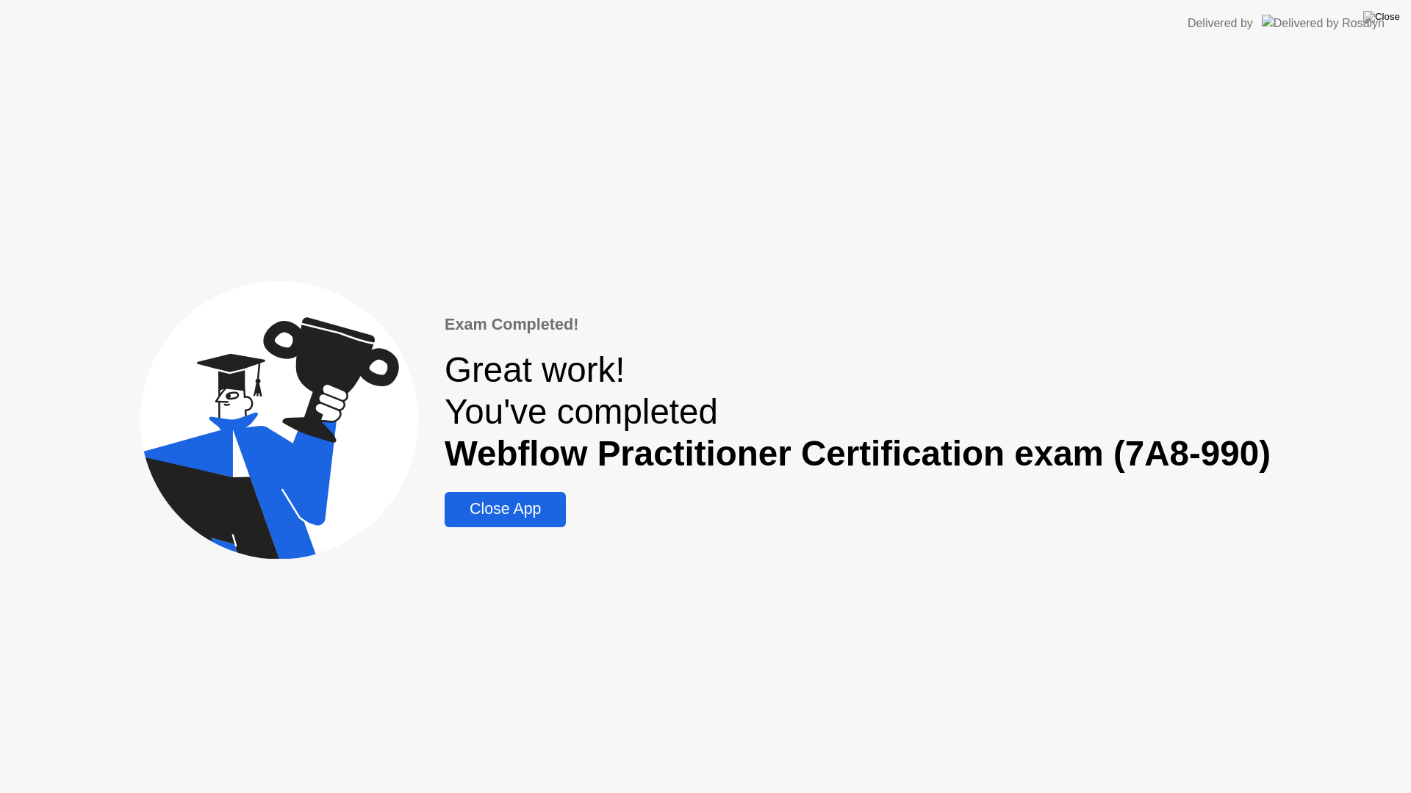
click at [524, 517] on div "Close App" at bounding box center [505, 509] width 112 height 18
